Goal: Understand process/instructions: Learn how to perform a task or action

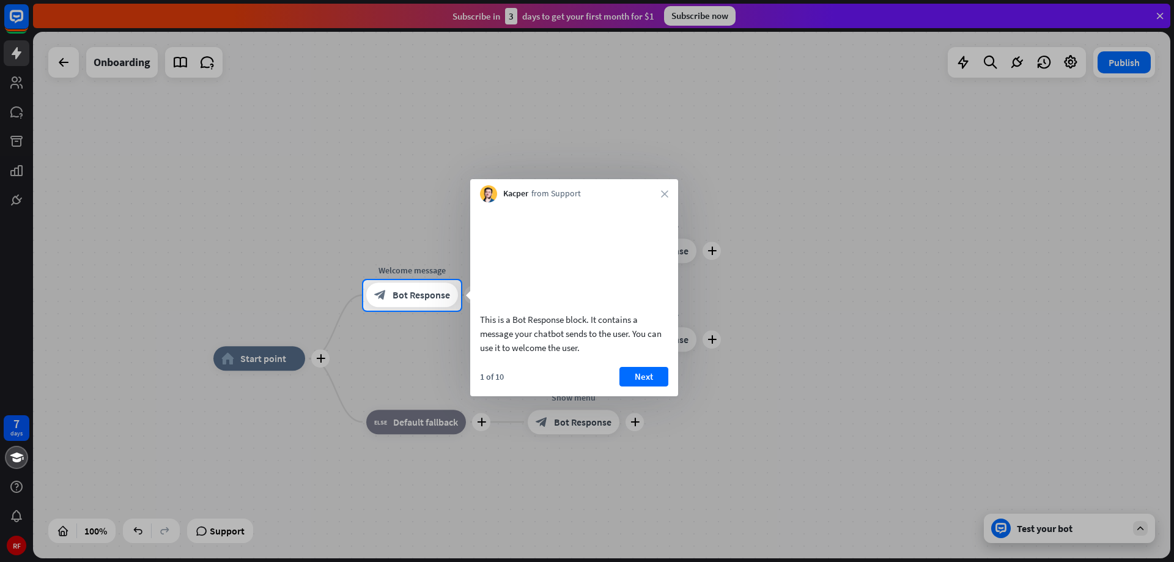
click at [645, 386] on button "Next" at bounding box center [643, 377] width 49 height 20
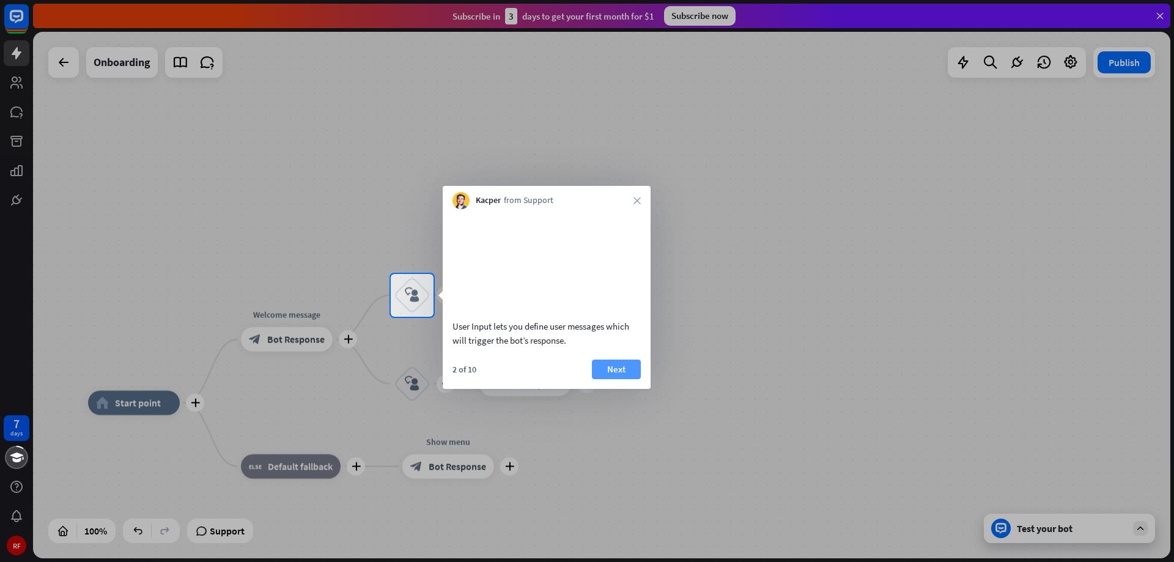
click at [615, 379] on button "Next" at bounding box center [616, 370] width 49 height 20
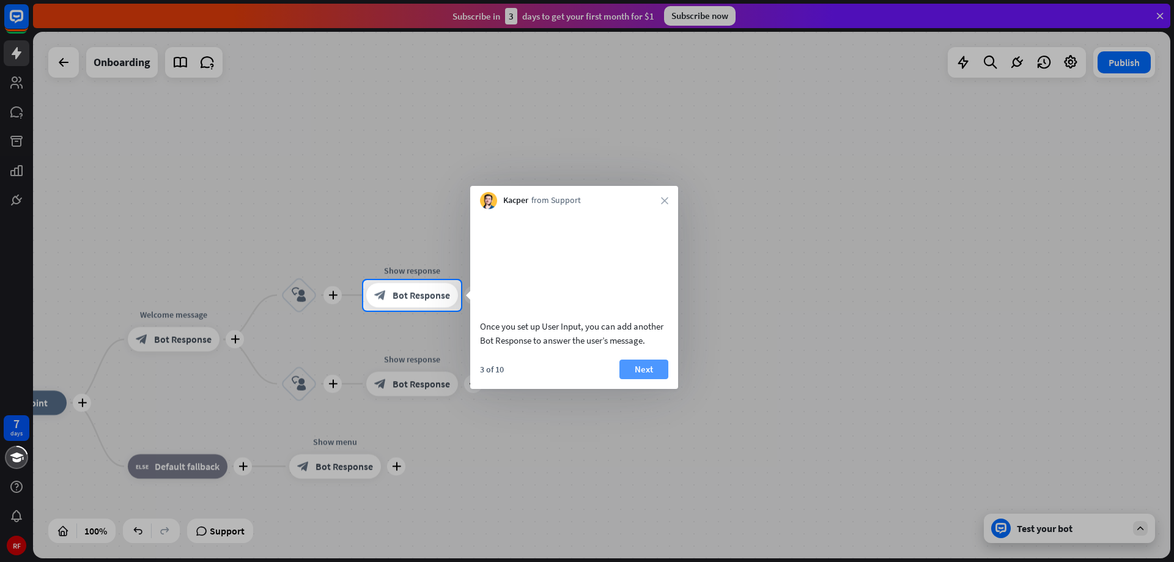
click at [638, 379] on button "Next" at bounding box center [643, 370] width 49 height 20
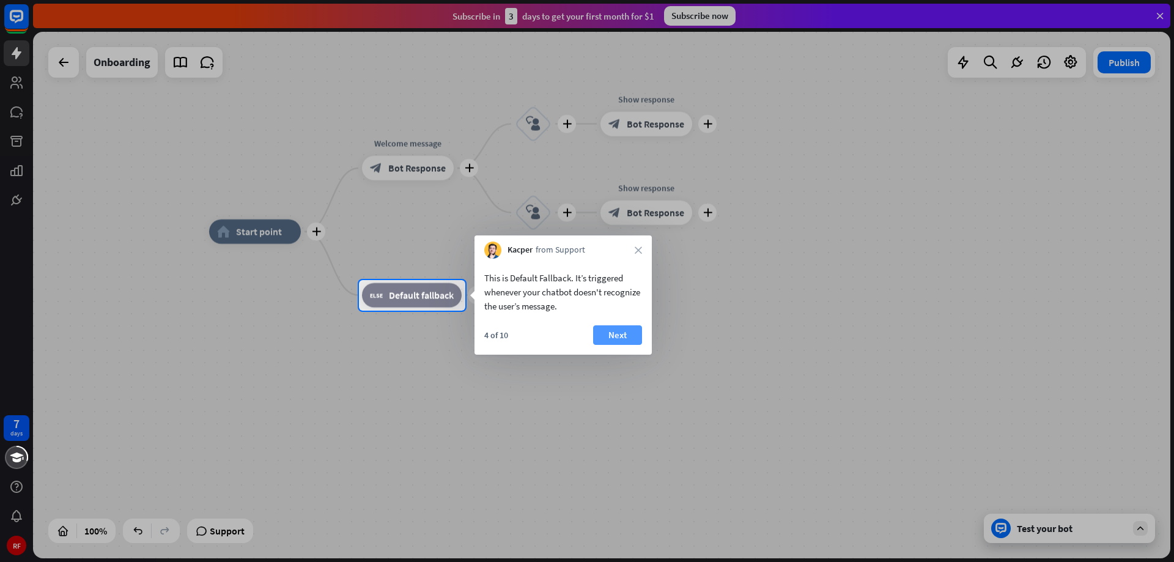
click at [612, 328] on button "Next" at bounding box center [617, 335] width 49 height 20
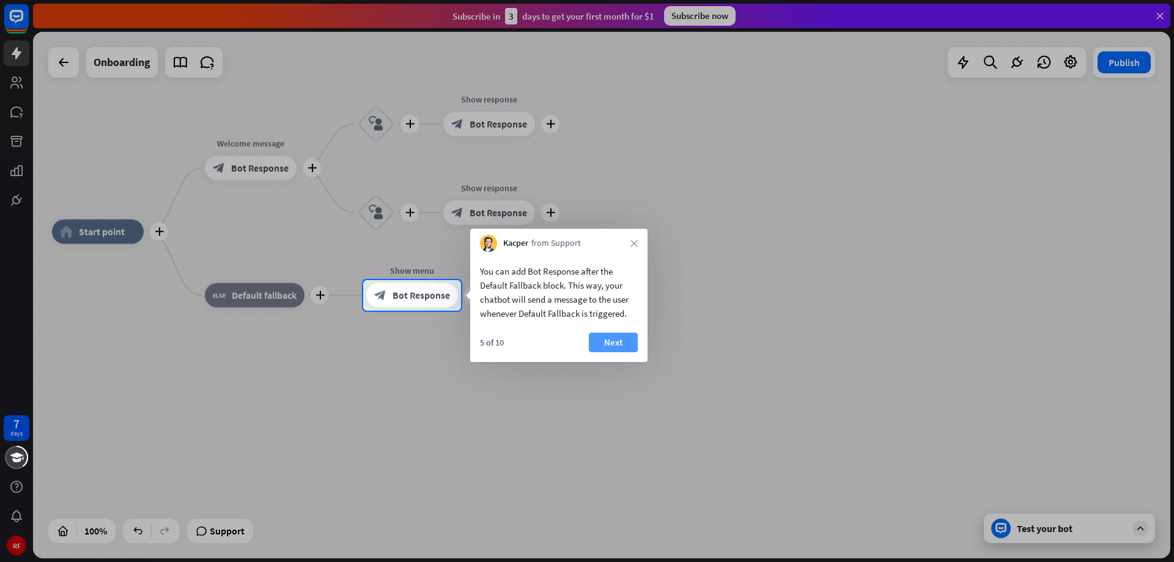
click at [614, 338] on button "Next" at bounding box center [613, 343] width 49 height 20
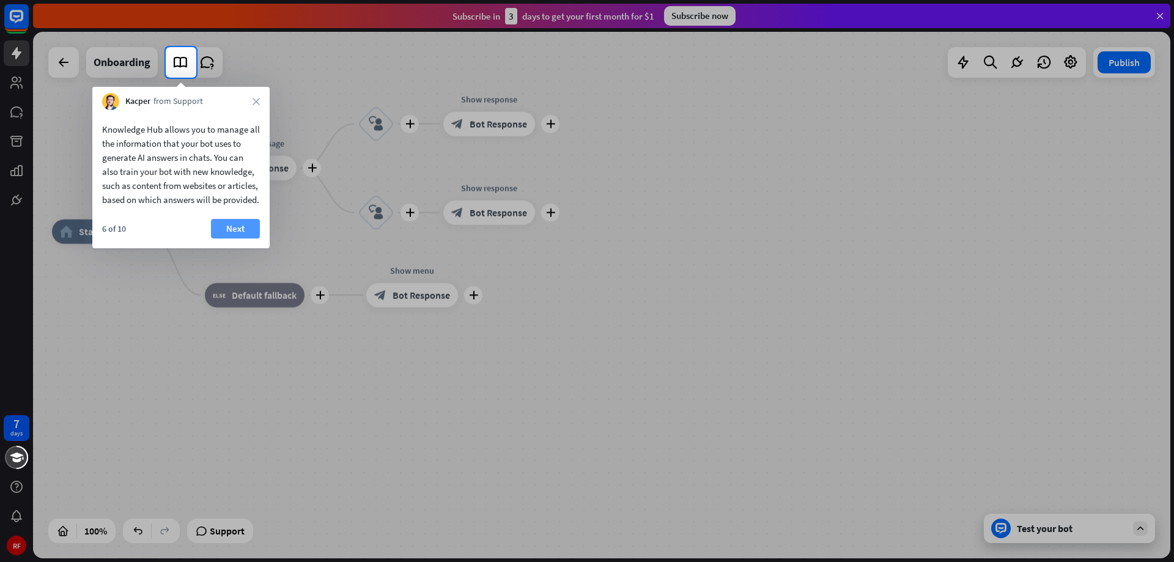
click at [237, 238] on button "Next" at bounding box center [235, 229] width 49 height 20
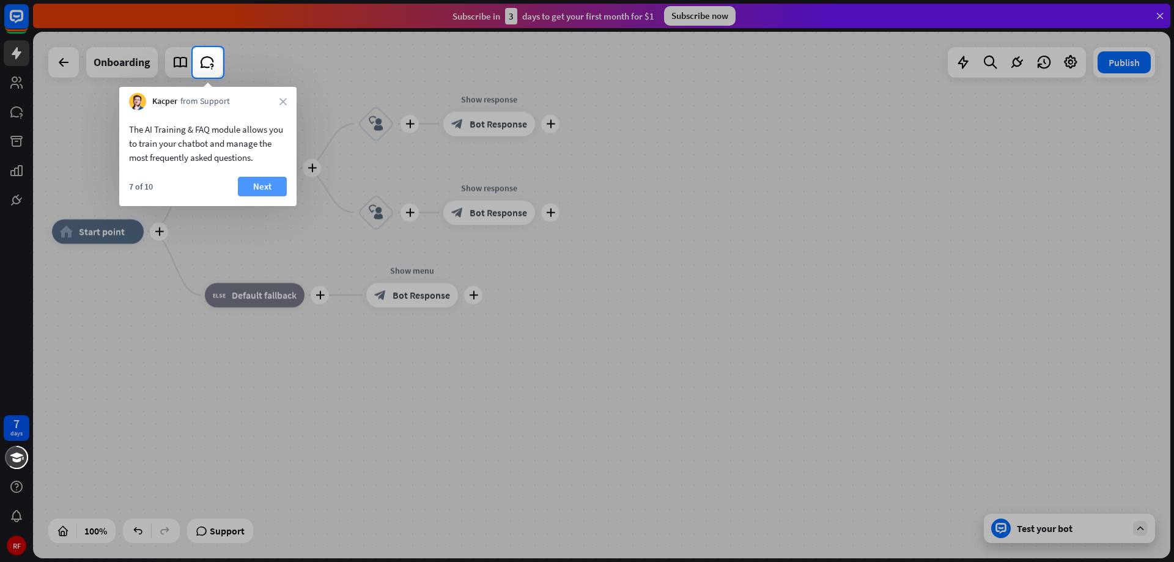
click at [251, 181] on button "Next" at bounding box center [262, 187] width 49 height 20
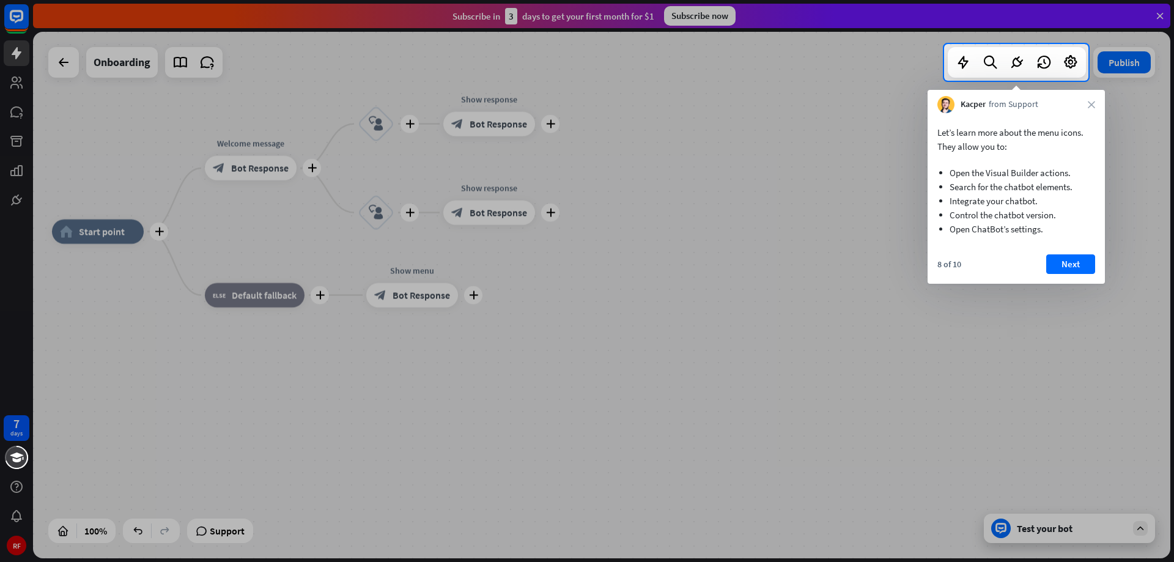
click at [1053, 262] on button "Next" at bounding box center [1070, 264] width 49 height 20
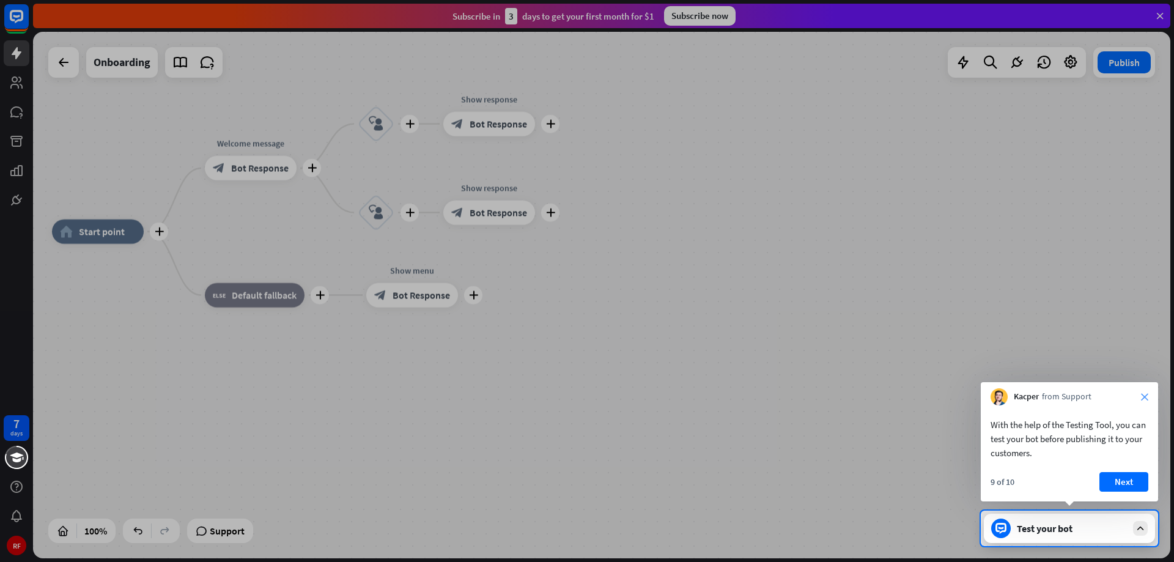
click at [1148, 397] on icon "close" at bounding box center [1144, 396] width 7 height 7
click at [1087, 478] on button "Yes, leave" at bounding box center [1110, 480] width 76 height 20
